Goal: Check status: Check status

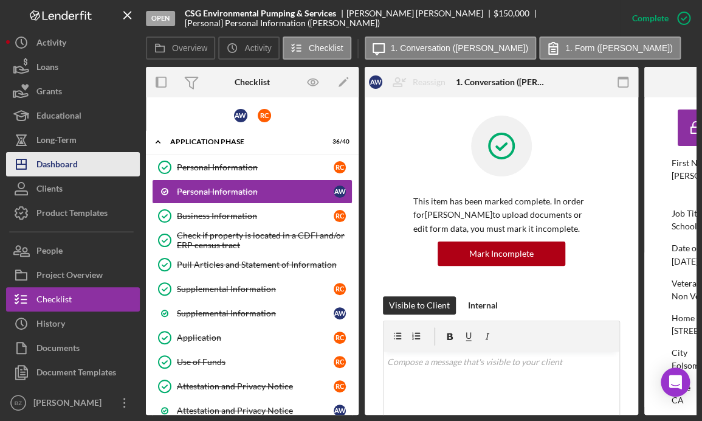
click at [50, 167] on div "Dashboard" at bounding box center [56, 165] width 41 height 27
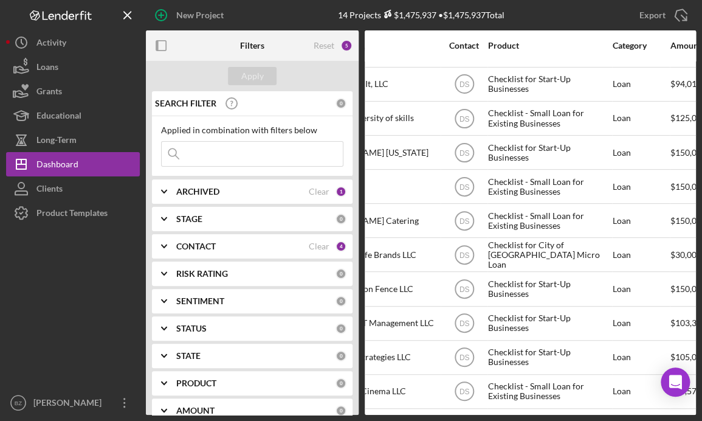
scroll to position [140, 182]
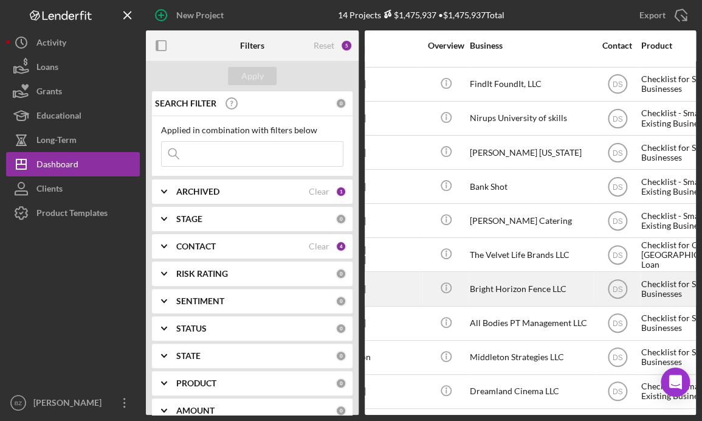
click at [529, 277] on div "Bright Horizon Fence LLC" at bounding box center [531, 288] width 122 height 32
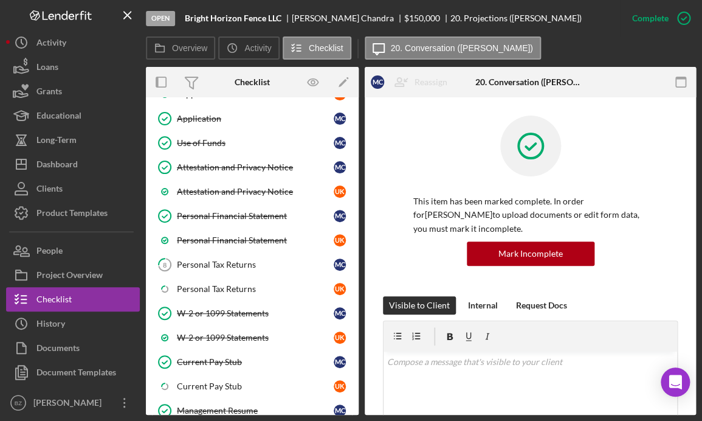
scroll to position [218, 0]
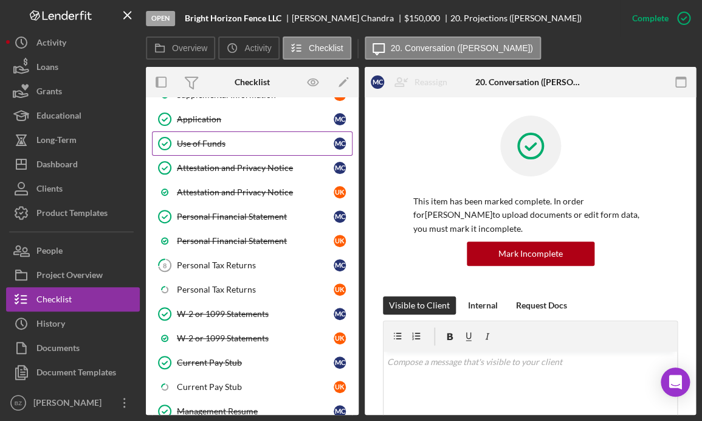
click at [222, 140] on div "Use of Funds" at bounding box center [255, 144] width 157 height 10
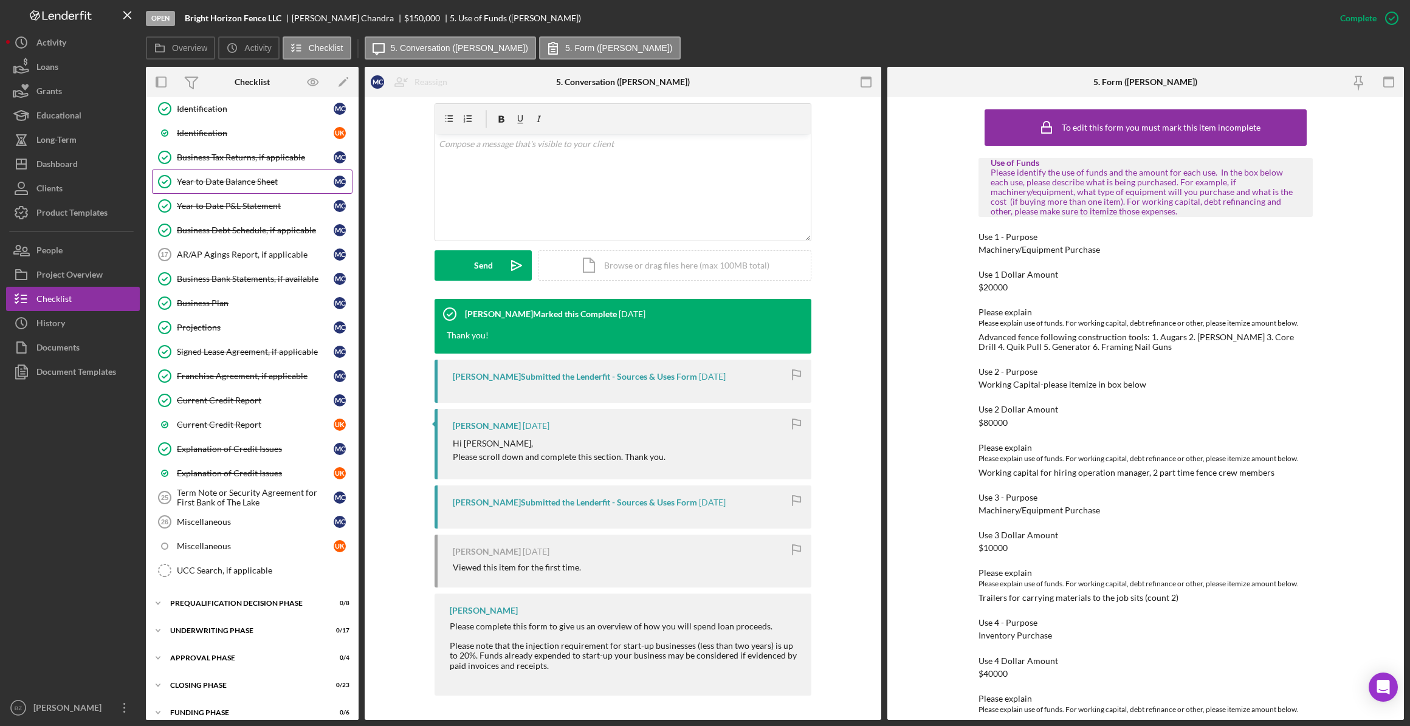
scroll to position [575, 0]
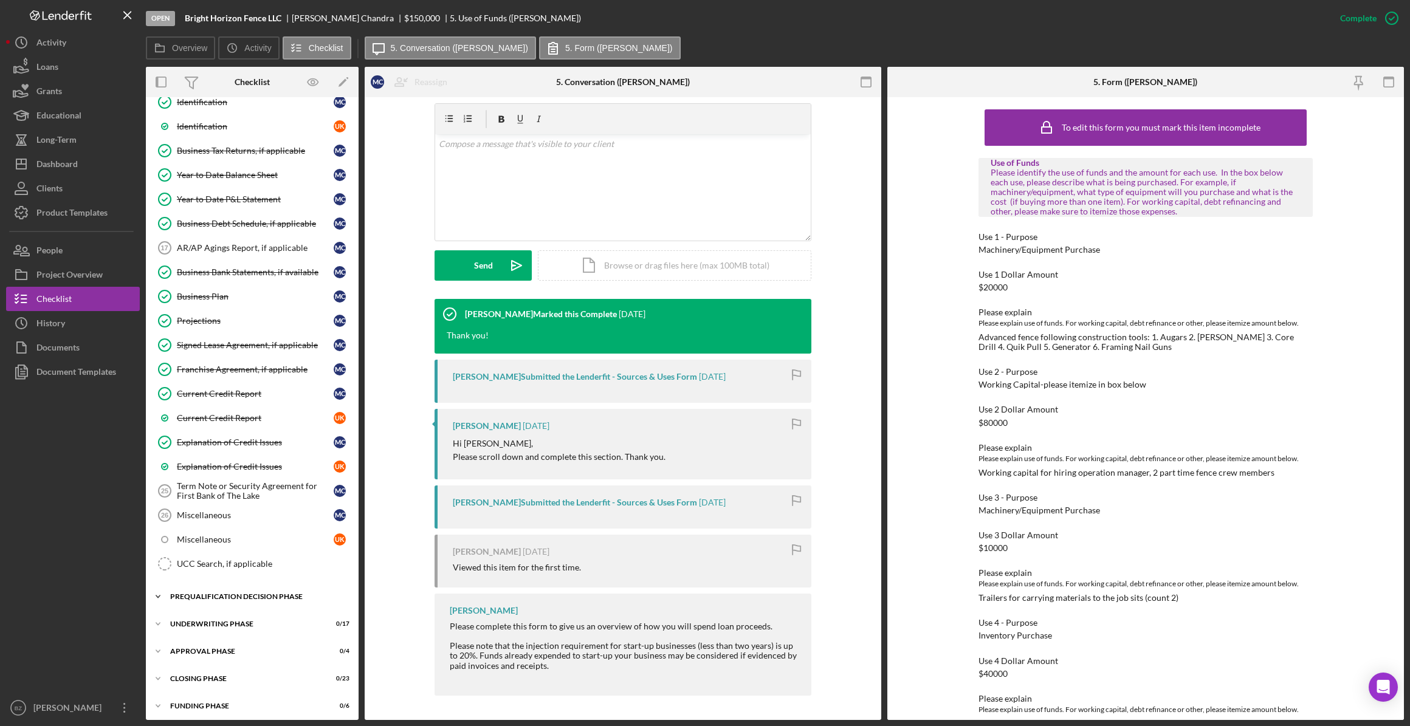
click at [207, 420] on div "Prequalification Decision Phase" at bounding box center [256, 596] width 173 height 7
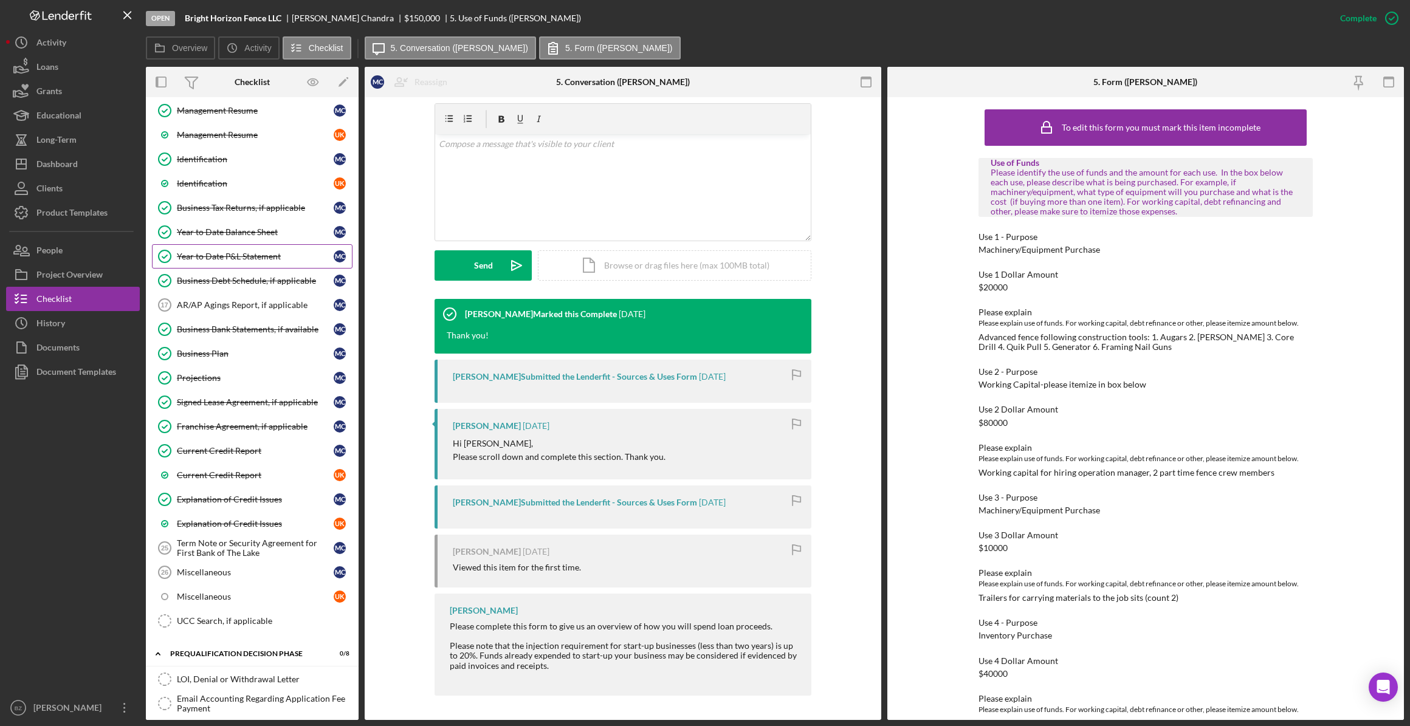
scroll to position [499, 0]
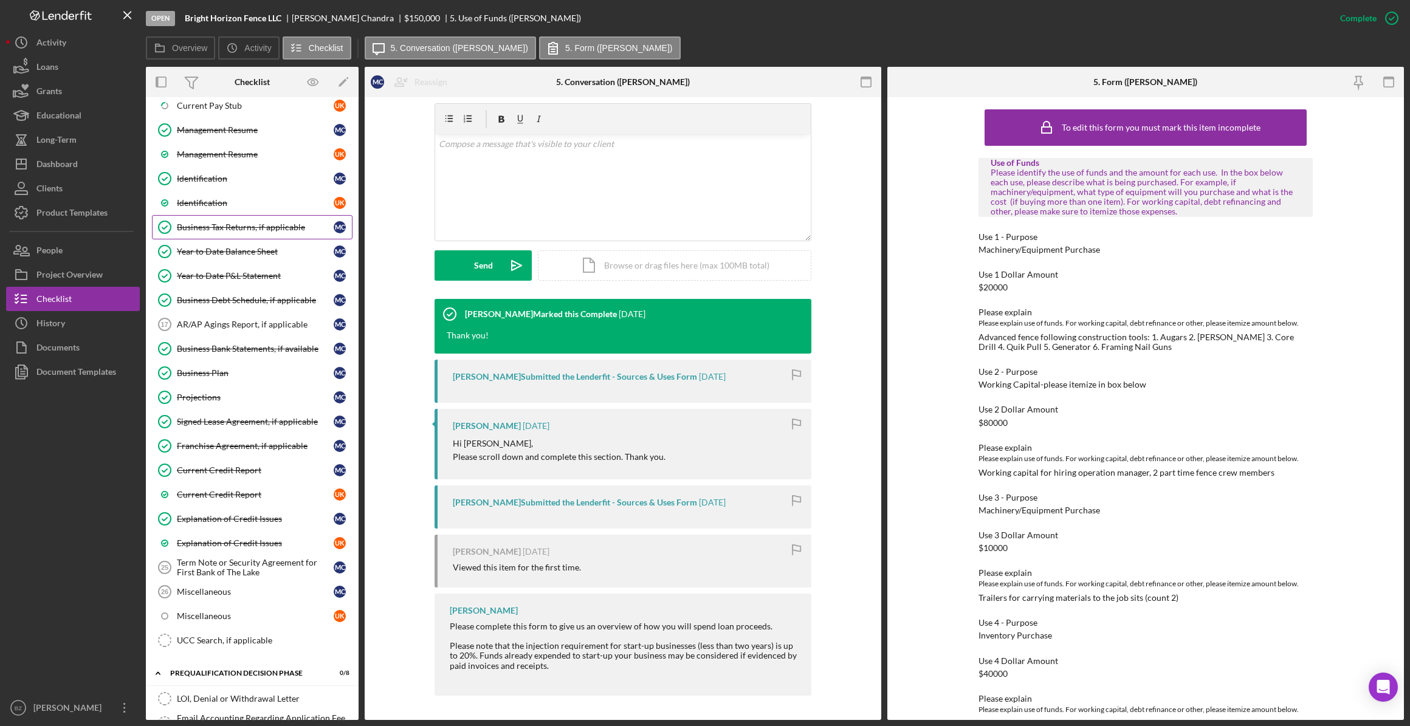
click at [229, 222] on div "Business Tax Returns, if applicable" at bounding box center [255, 227] width 157 height 10
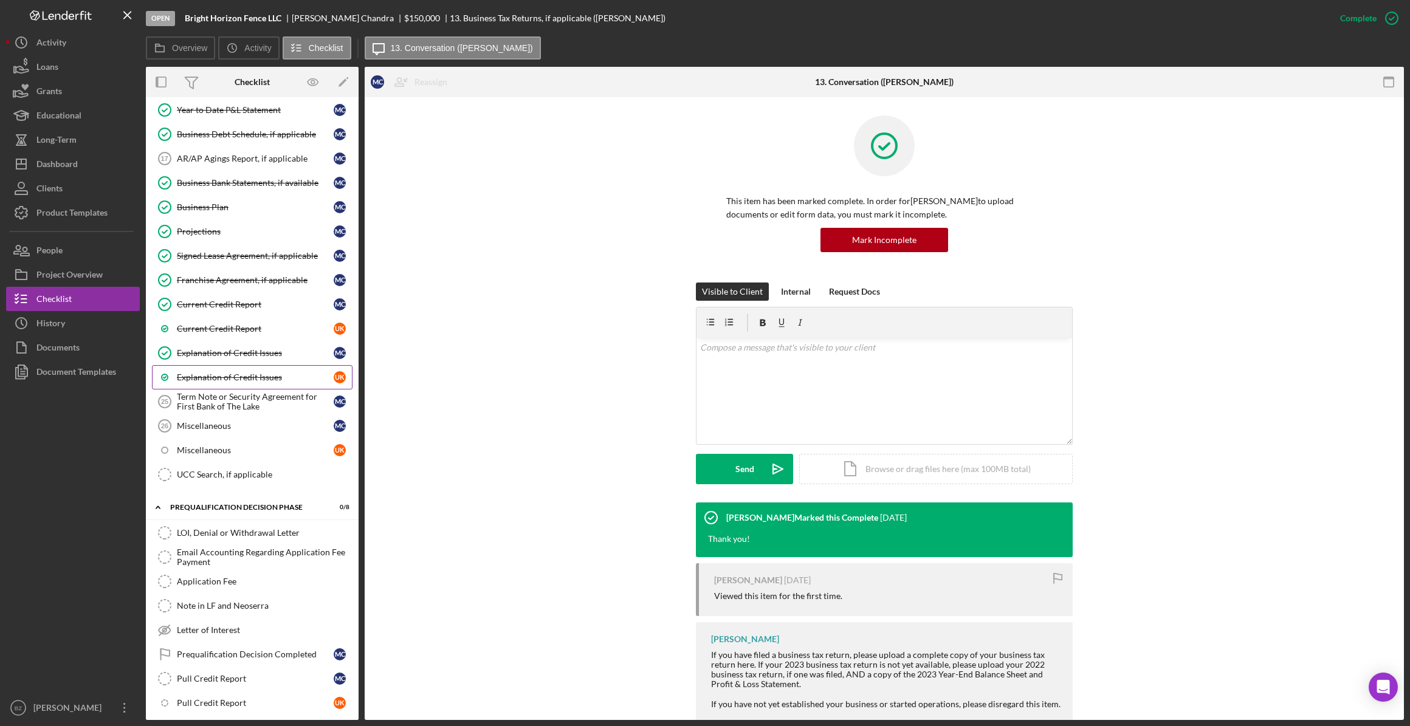
scroll to position [775, 0]
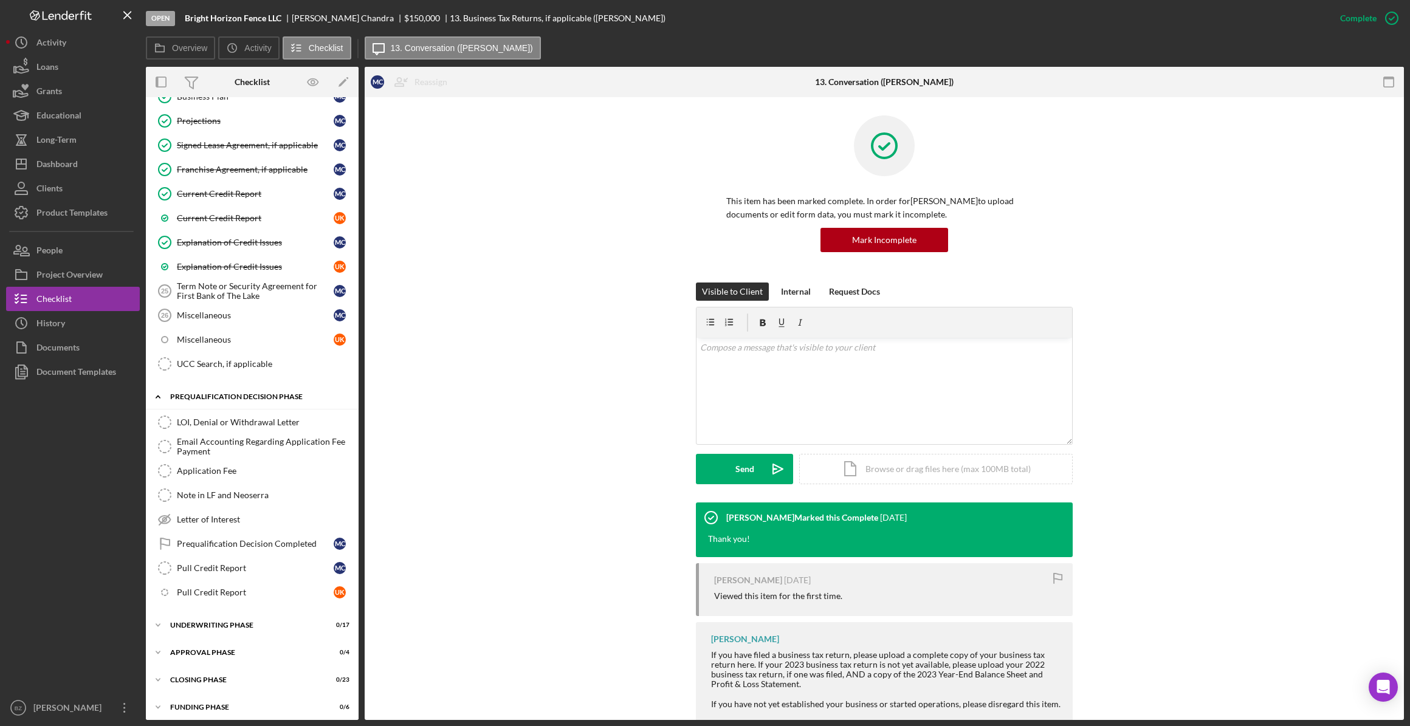
click at [211, 393] on div "Prequalification Decision Phase" at bounding box center [256, 396] width 173 height 7
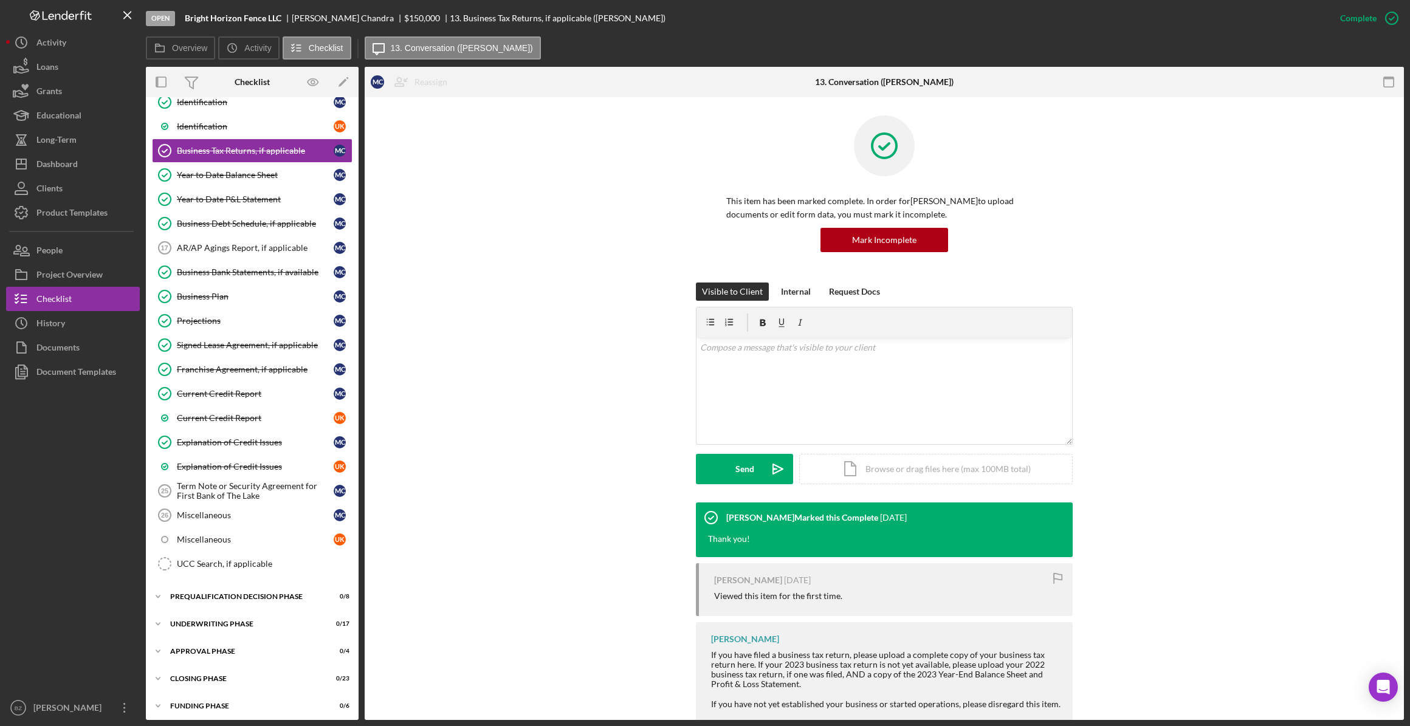
click at [498, 420] on div "[PERSON_NAME] Marked this Complete [DATE] Thank you! [PERSON_NAME] [DATE] Viewe…" at bounding box center [884, 617] width 1003 height 228
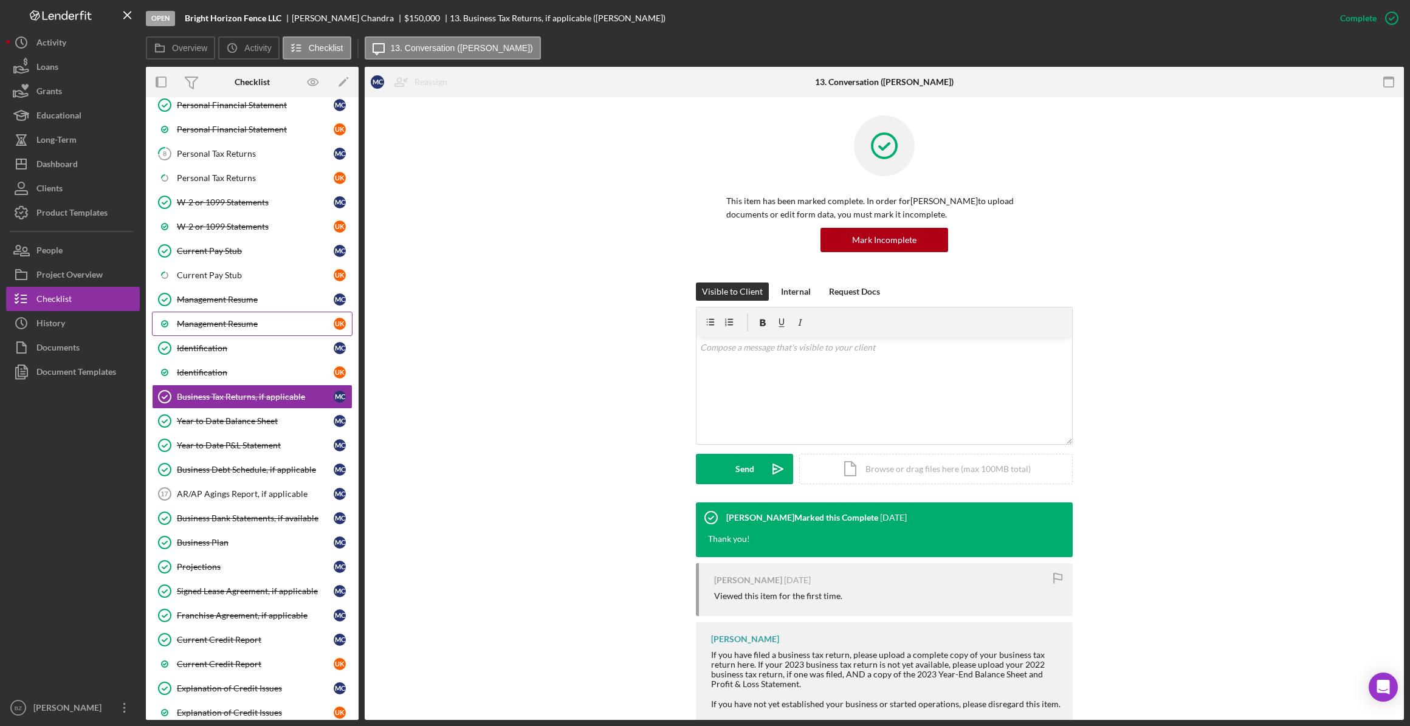
scroll to position [299, 0]
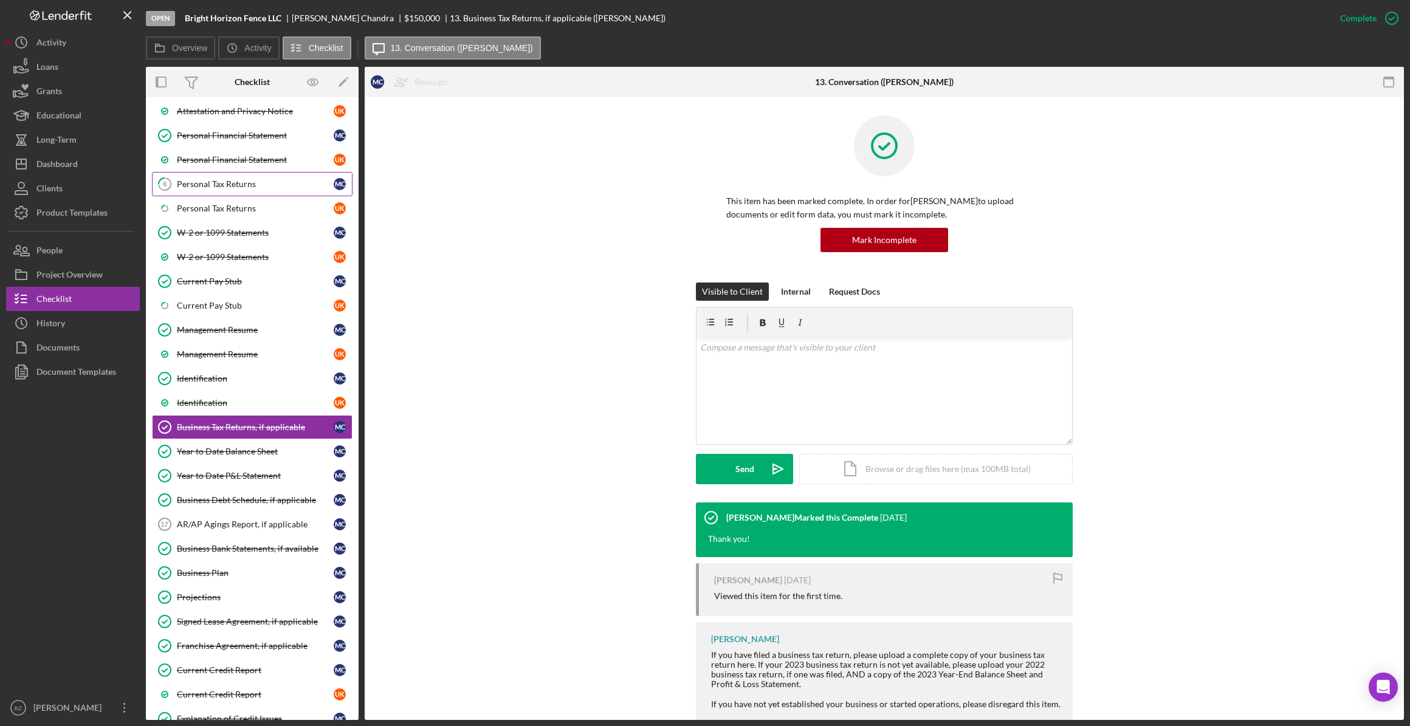
click at [238, 184] on div "Personal Tax Returns" at bounding box center [255, 184] width 157 height 10
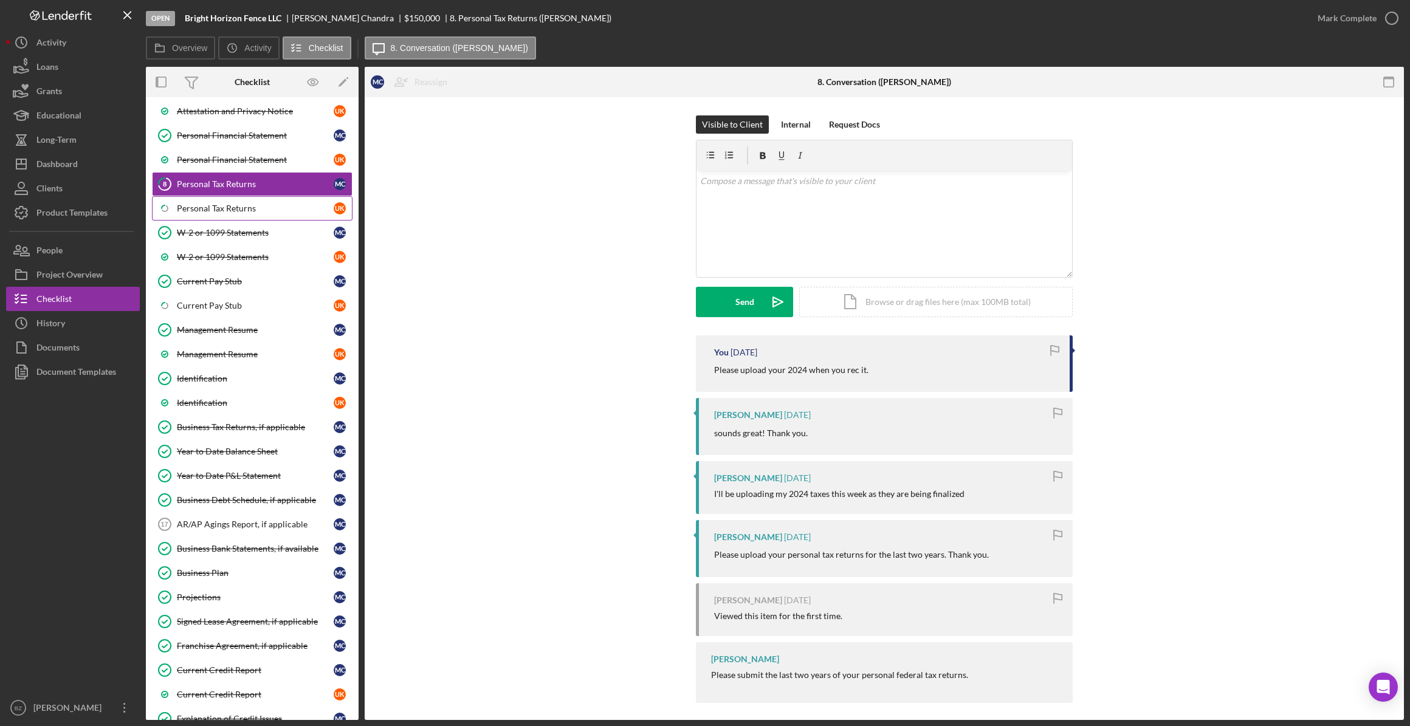
click at [225, 204] on div "Personal Tax Returns" at bounding box center [255, 209] width 157 height 10
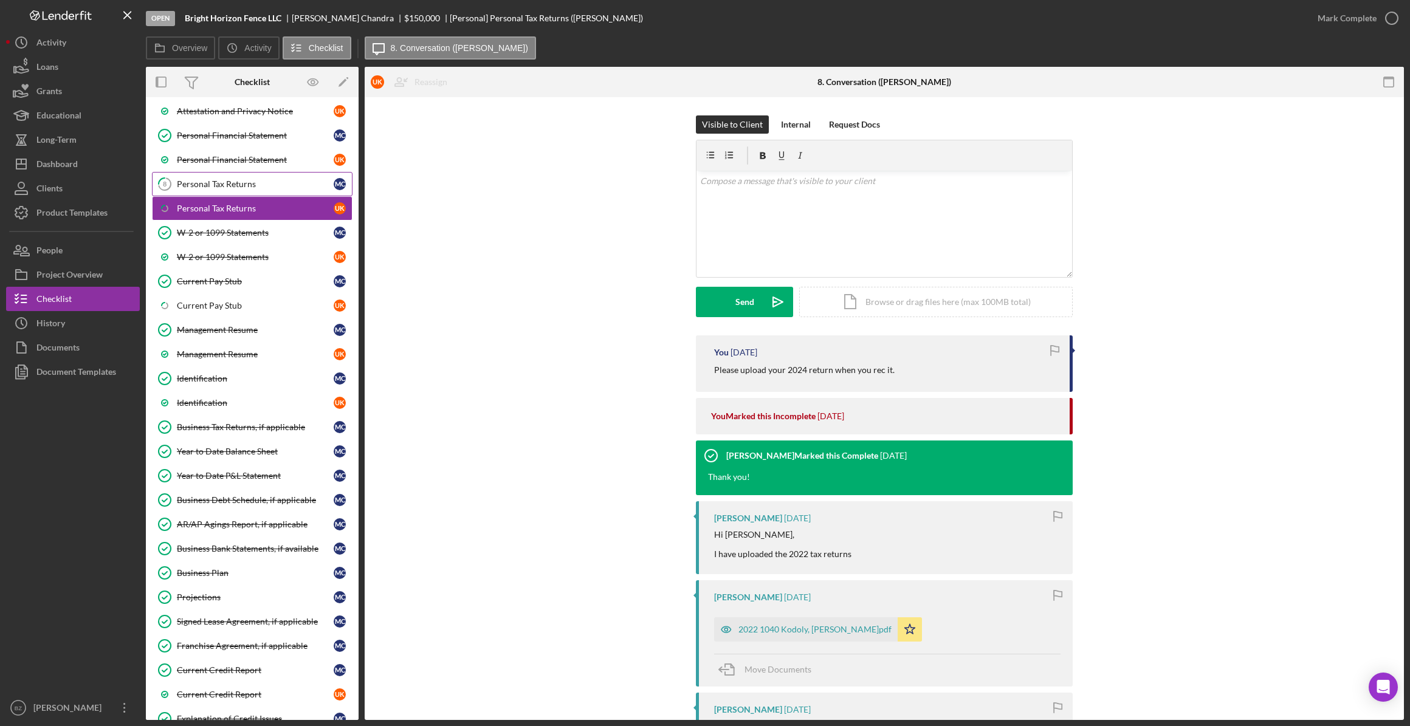
click at [193, 185] on div "Personal Tax Returns" at bounding box center [255, 184] width 157 height 10
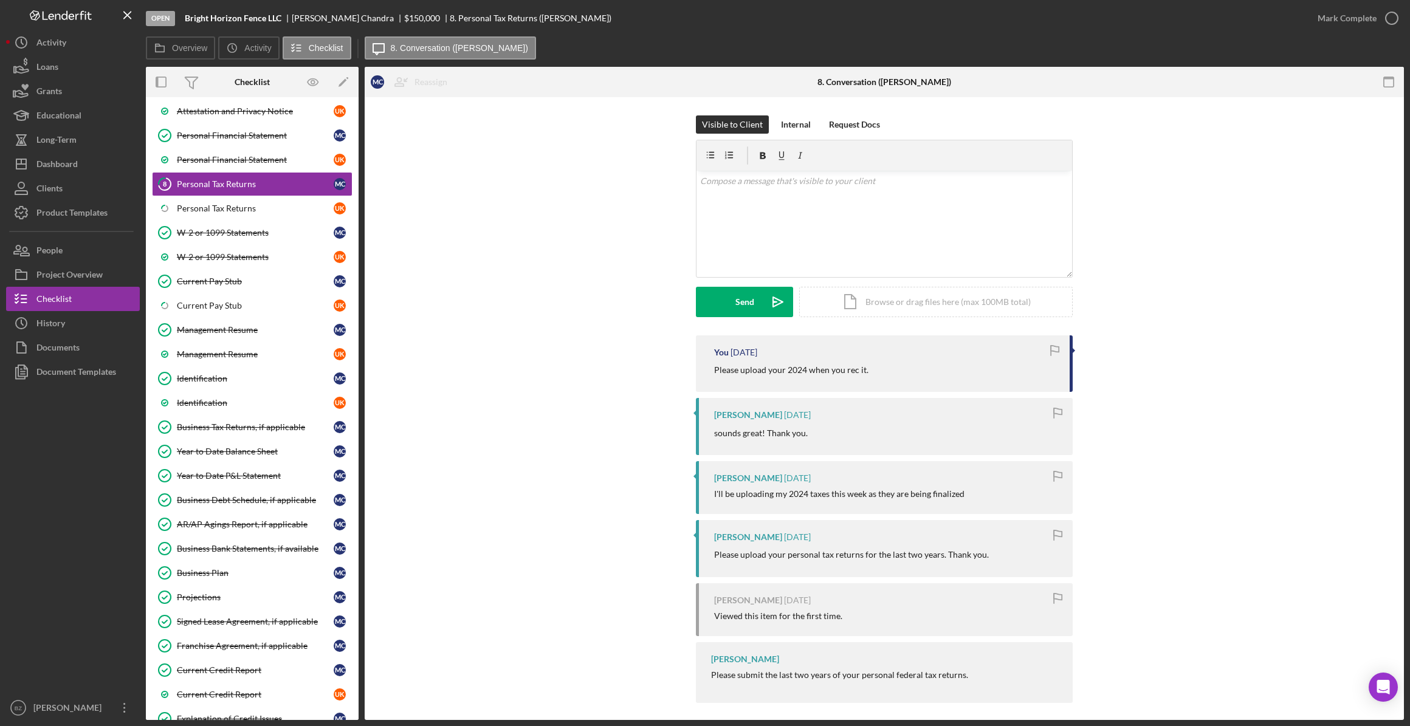
scroll to position [299, 0]
